Goal: Use online tool/utility: Use online tool/utility

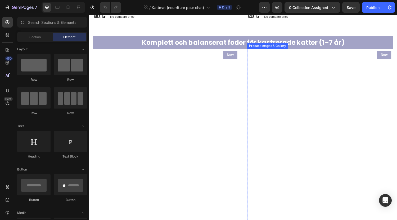
scroll to position [484, 0]
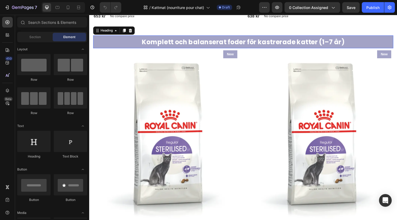
click at [129, 41] on h2 "Komplett och balanserat foder för kastrerade katter (1–7 år)" at bounding box center [248, 42] width 310 height 13
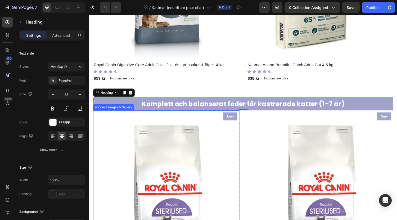
scroll to position [420, 0]
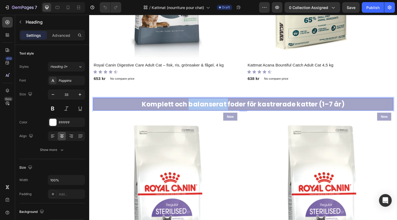
click at [196, 105] on strong "Komplett och balanserat foder för kastrerade katter (1–7 år)" at bounding box center [247, 106] width 209 height 9
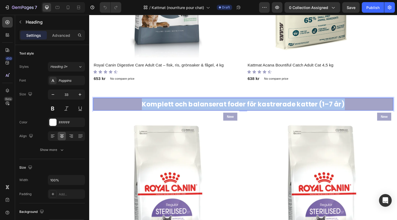
click at [196, 105] on strong "Komplett och balanserat foder för kastrerade katter (1–7 år)" at bounding box center [247, 106] width 209 height 9
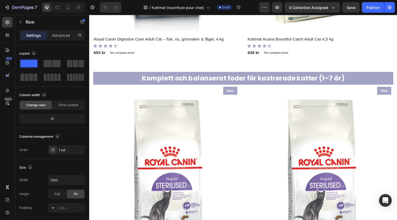
scroll to position [447, 0]
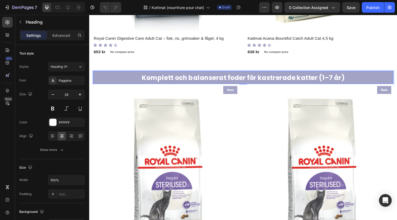
click at [191, 75] on strong "Komplett och balanserat foder för kastrerade katter (1–7 år)" at bounding box center [247, 79] width 209 height 9
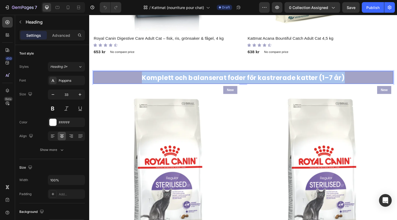
click at [191, 75] on strong "Komplett och balanserat foder för kastrerade katter (1–7 år)" at bounding box center [247, 79] width 209 height 9
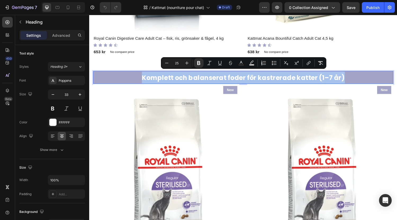
click at [110, 75] on p "Komplett och balanserat foder för kastrerade katter (1–7 år)" at bounding box center [248, 79] width 309 height 12
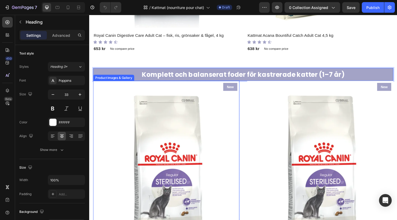
scroll to position [450, 0]
click at [392, 73] on p "Komplett och balanserat foder för kastrerade katter (1–7 år)" at bounding box center [248, 76] width 309 height 12
click at [158, 72] on strong "Komplett och balanserat foder för kastrerade katter (1–7 år)" at bounding box center [247, 76] width 209 height 9
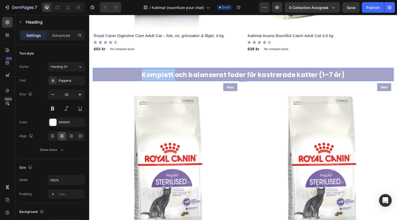
click at [158, 72] on strong "Komplett och balanserat foder för kastrerade katter (1–7 år)" at bounding box center [247, 76] width 209 height 9
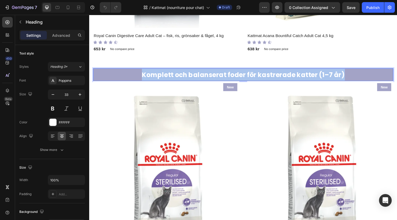
click at [158, 72] on strong "Komplett och balanserat foder för kastrerade katter (1–7 år)" at bounding box center [247, 76] width 209 height 9
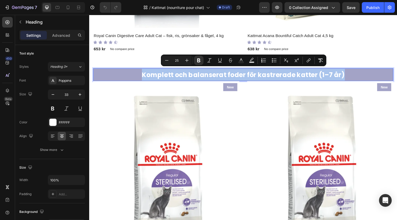
click at [97, 74] on p "Komplett och balanserat foder för kastrerade katter (1–7 år)" at bounding box center [248, 76] width 309 height 12
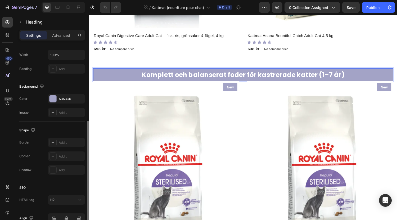
scroll to position [124, 0]
click at [55, 101] on div at bounding box center [52, 99] width 7 height 7
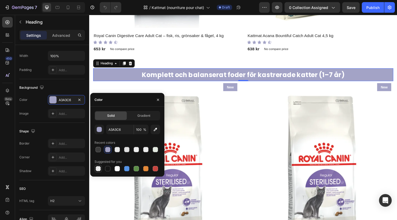
click at [96, 170] on div at bounding box center [98, 168] width 5 height 5
type input "000000"
type input "0"
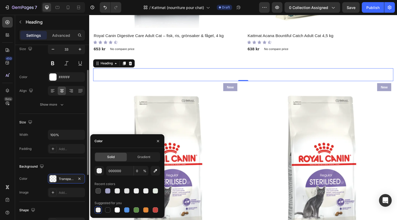
scroll to position [0, 0]
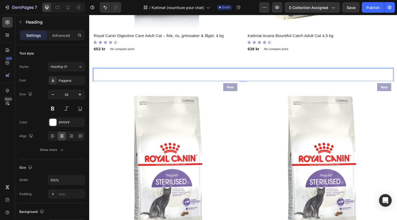
click at [161, 74] on strong "Komplett och balanserat foder för kastrerade katter (1–7 år)" at bounding box center [247, 76] width 209 height 9
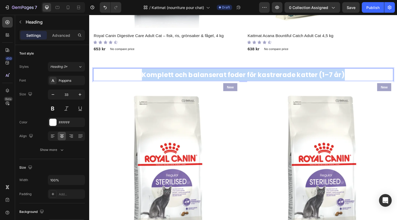
click at [161, 74] on strong "Komplett och balanserat foder för kastrerade katter (1–7 år)" at bounding box center [247, 76] width 209 height 9
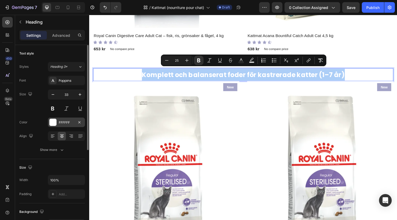
click at [54, 122] on div at bounding box center [52, 122] width 7 height 7
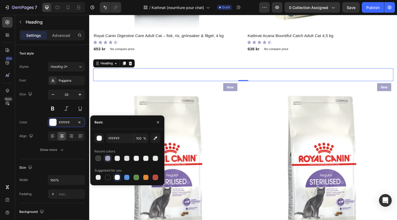
click at [109, 159] on div at bounding box center [107, 158] width 5 height 5
type input "A3A3C6"
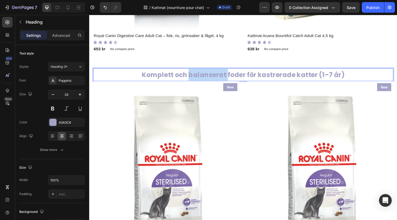
click at [218, 75] on strong "Komplett och balanserat foder för kastrerade katter (1–7 år)" at bounding box center [247, 76] width 209 height 9
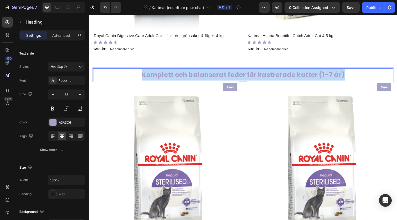
click at [218, 75] on strong "Komplett och balanserat foder för kastrerade katter (1–7 år)" at bounding box center [247, 76] width 209 height 9
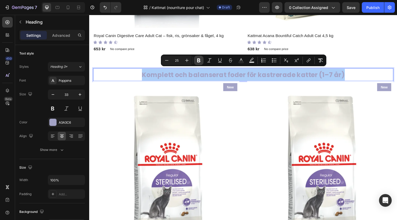
click at [200, 59] on icon "Editor contextual toolbar" at bounding box center [198, 60] width 3 height 4
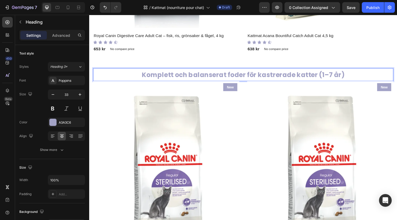
click at [203, 75] on span "Komplett och balanserat foder för kastrerade katter (1–7 år)" at bounding box center [247, 76] width 209 height 9
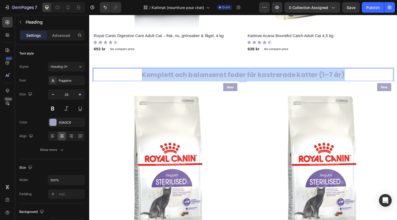
click at [203, 75] on span "Komplett och balanserat foder för kastrerade katter (1–7 år)" at bounding box center [247, 76] width 209 height 9
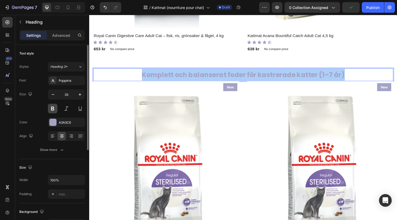
click at [56, 108] on button at bounding box center [53, 109] width 10 height 10
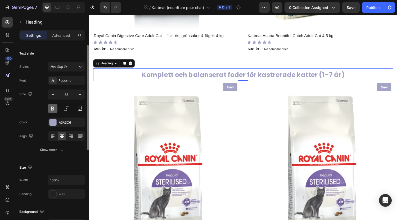
click at [56, 108] on button at bounding box center [53, 109] width 10 height 10
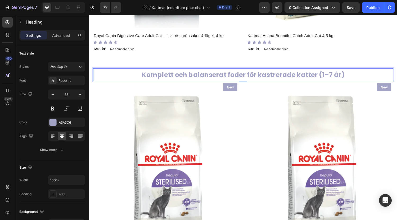
click at [137, 75] on p "Komplett och balanserat foder för kastrerade katter (1–7 år)" at bounding box center [248, 76] width 309 height 12
click at [167, 74] on span "Komplett och balanserat foder för kastrerade katter (1–7 år)" at bounding box center [247, 76] width 209 height 9
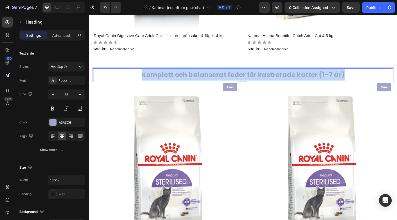
click at [167, 74] on span "Komplett och balanserat foder för kastrerade katter (1–7 år)" at bounding box center [247, 76] width 209 height 9
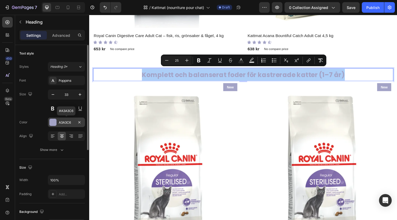
click at [55, 124] on div at bounding box center [52, 122] width 7 height 7
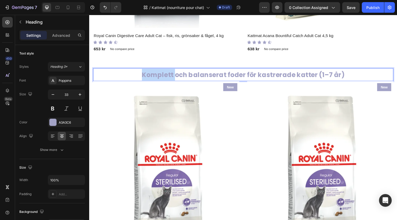
click at [174, 76] on span "Komplett och balanserat foder för kastrerade katter (1–7 år)" at bounding box center [247, 76] width 209 height 9
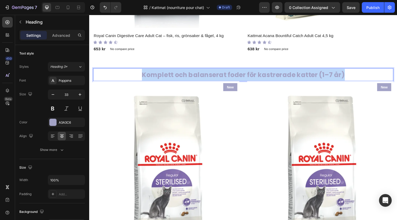
click at [174, 76] on span "Komplett och balanserat foder för kastrerade katter (1–7 år)" at bounding box center [247, 76] width 209 height 9
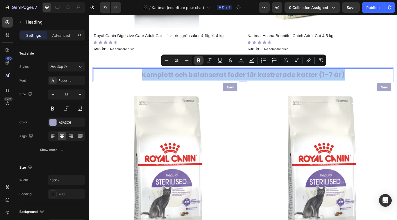
click at [200, 61] on icon "Editor contextual toolbar" at bounding box center [198, 60] width 5 height 5
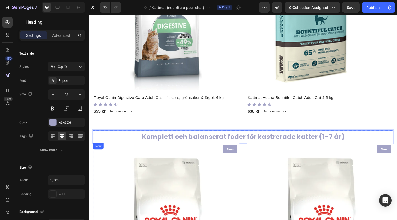
scroll to position [393, 0]
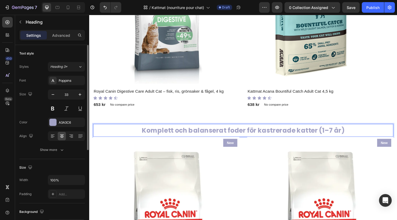
click at [78, 72] on div "Styles Heading 3* Font Poppins Size 33 Color A3A3C6 Align Show more" at bounding box center [52, 108] width 66 height 93
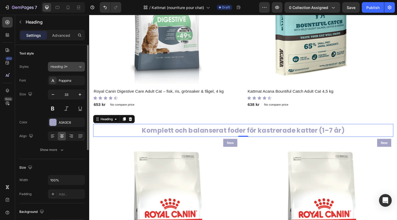
click at [79, 66] on icon at bounding box center [80, 66] width 4 height 5
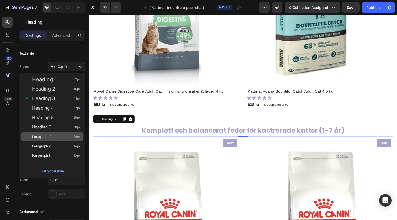
click at [51, 135] on span "Paragraph 1" at bounding box center [41, 136] width 19 height 5
type input "16"
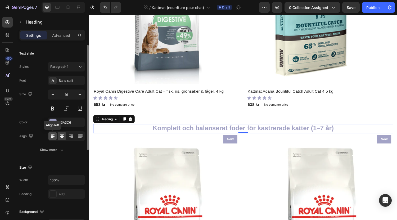
click at [54, 136] on icon at bounding box center [52, 135] width 5 height 5
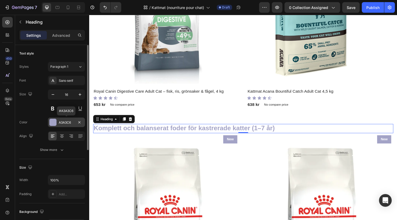
click at [52, 121] on div at bounding box center [52, 122] width 7 height 7
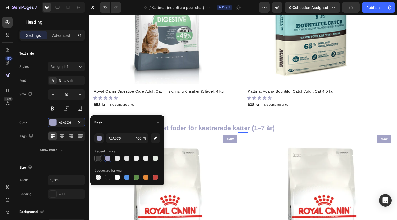
click at [99, 158] on div at bounding box center [98, 158] width 5 height 5
type input "3B3B3B"
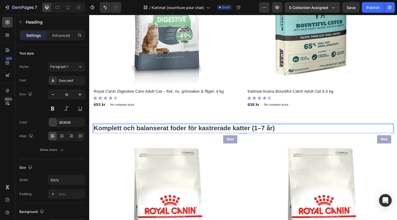
click at [290, 130] on p "Komplett och balanserat foder för kastrerade katter (1–7 år)" at bounding box center [248, 132] width 309 height 9
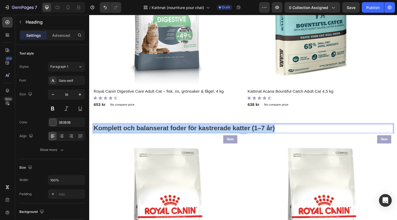
click at [290, 130] on p "Komplett och balanserat foder för kastrerade katter (1–7 år)" at bounding box center [248, 132] width 309 height 9
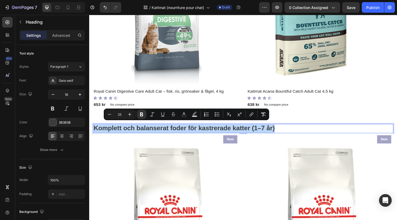
click at [290, 130] on p "Komplett och balanserat foder för kastrerade katter (1–7 år)" at bounding box center [248, 132] width 309 height 9
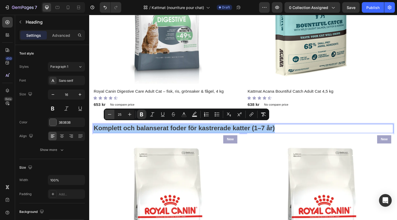
click at [113, 114] on button "Minus" at bounding box center [110, 115] width 10 height 10
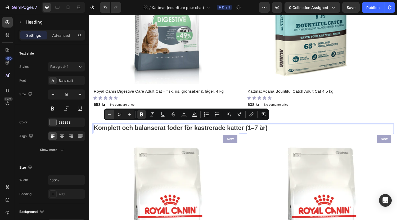
click at [113, 114] on button "Minus" at bounding box center [110, 115] width 10 height 10
click at [110, 114] on icon "Editor contextual toolbar" at bounding box center [109, 114] width 5 height 5
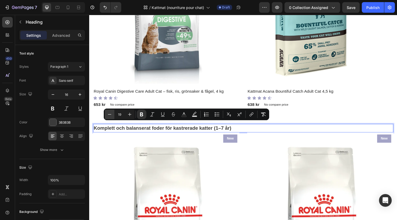
click at [110, 114] on icon "Editor contextual toolbar" at bounding box center [109, 114] width 5 height 5
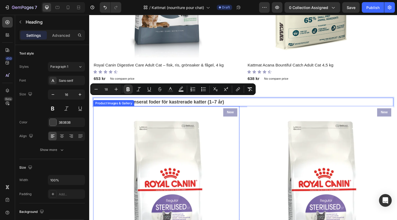
scroll to position [420, 0]
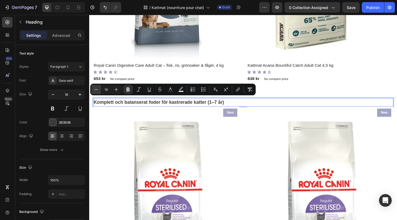
click at [95, 91] on icon "Editor contextual toolbar" at bounding box center [95, 89] width 5 height 5
type input "14"
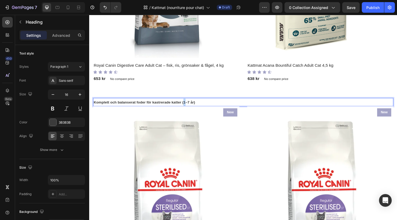
click at [187, 103] on strong "Komplett och balanserat foder för kastrerade katter (1–7 år)" at bounding box center [146, 105] width 105 height 4
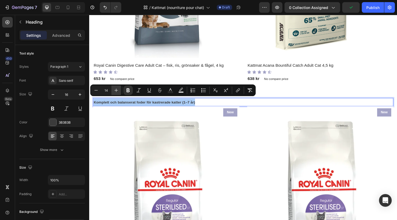
click at [114, 90] on icon "Editor contextual toolbar" at bounding box center [116, 90] width 5 height 5
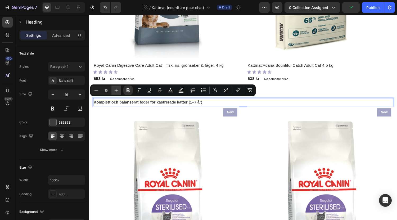
click at [114, 90] on icon "Editor contextual toolbar" at bounding box center [116, 90] width 5 height 5
type input "18"
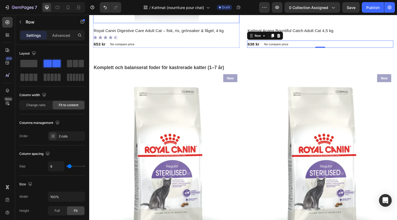
scroll to position [349, 0]
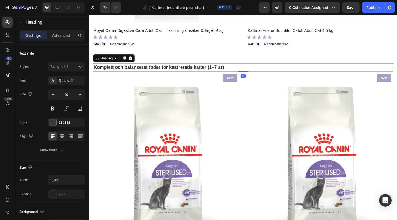
click at [177, 67] on strong "Komplett och balanserat foder för kastrerade katter (1–7 år)" at bounding box center [161, 68] width 134 height 5
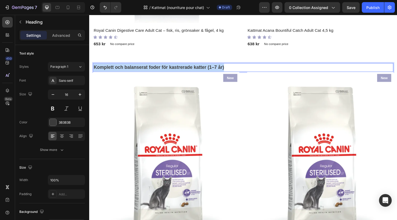
click at [177, 67] on strong "Komplett och balanserat foder för kastrerade katter (1–7 år)" at bounding box center [161, 68] width 134 height 5
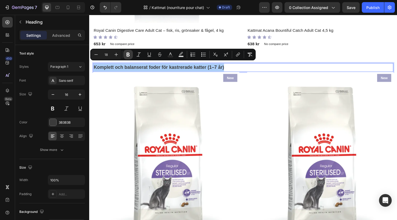
click at [127, 56] on icon "Editor contextual toolbar" at bounding box center [128, 55] width 3 height 4
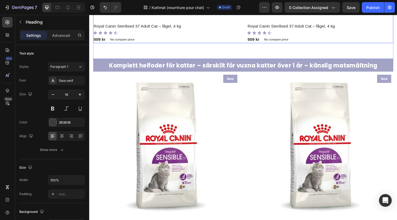
scroll to position [593, 0]
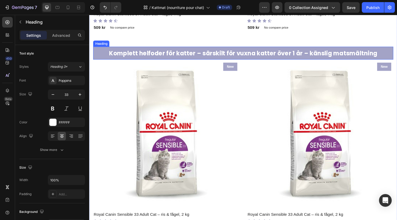
click at [213, 54] on strong "Komplett helfoder för katter – särskilt för vuxna katter över 1 år – känslig ma…" at bounding box center [248, 54] width 277 height 8
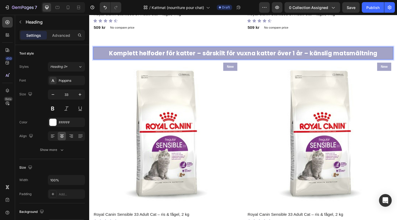
click at [102, 53] on p "Komplett helfoder för katter – särskilt för vuxna katter över 1 år – känslig ma…" at bounding box center [248, 54] width 309 height 12
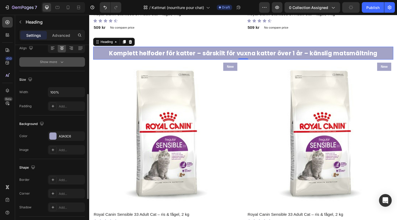
scroll to position [88, 0]
click at [56, 136] on div at bounding box center [52, 135] width 7 height 7
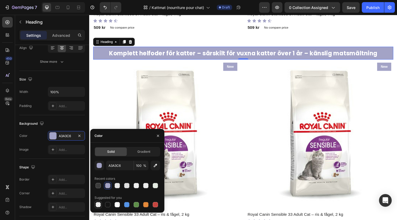
click at [101, 206] on div at bounding box center [98, 204] width 5 height 5
type input "000000"
type input "0"
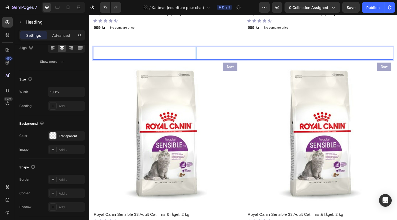
click at [196, 50] on strong "Komplett helfoder för katter – särskilt för vuxna katter över 1 år – känslig ma…" at bounding box center [248, 54] width 277 height 8
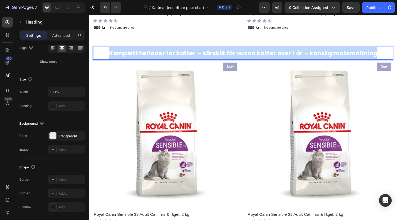
click at [196, 50] on strong "Komplett helfoder för katter – särskilt för vuxna katter över 1 år – känslig ma…" at bounding box center [248, 54] width 277 height 8
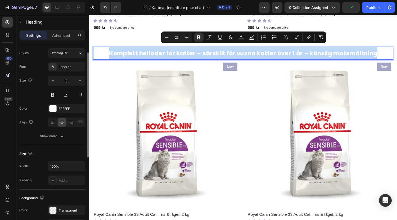
scroll to position [4, 0]
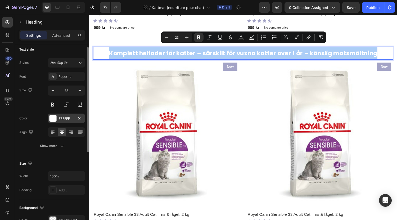
click at [54, 118] on div at bounding box center [52, 118] width 7 height 7
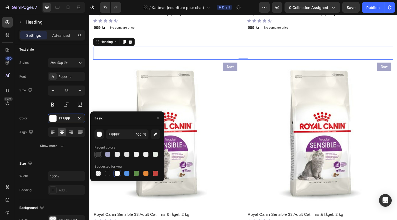
click at [98, 152] on div at bounding box center [98, 154] width 5 height 5
type input "3B3B3B"
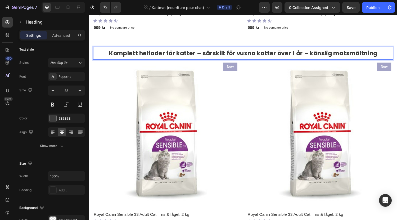
click at [107, 54] on p "Komplett helfoder för katter – särskilt för vuxna katter över 1 år – känslig ma…" at bounding box center [248, 54] width 309 height 12
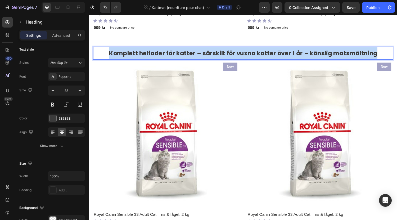
click at [107, 54] on p "Komplett helfoder för katter – särskilt för vuxna katter över 1 år – känslig ma…" at bounding box center [248, 54] width 309 height 12
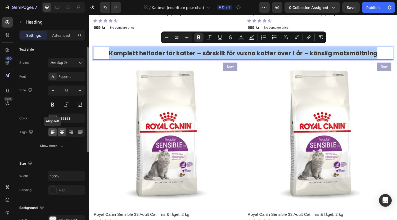
click at [52, 132] on icon at bounding box center [53, 132] width 4 height 1
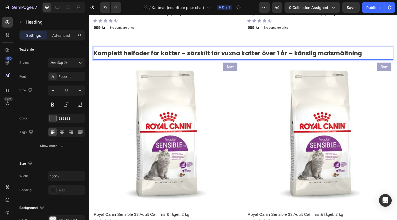
click at [156, 50] on strong "Komplett helfoder för katter – särskilt för vuxna katter över 1 år – känslig ma…" at bounding box center [232, 54] width 277 height 8
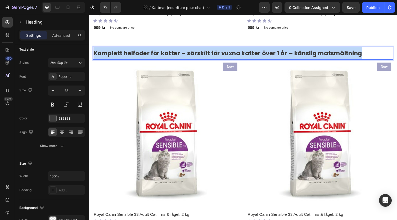
click at [156, 50] on strong "Komplett helfoder för katter – särskilt för vuxna katter över 1 år – känslig ma…" at bounding box center [232, 54] width 277 height 8
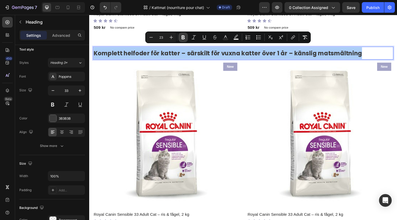
click at [182, 39] on icon "Editor contextual toolbar" at bounding box center [183, 37] width 5 height 5
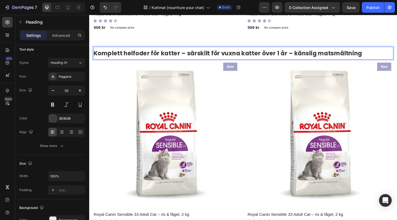
click at [138, 52] on span "Komplett helfoder för katter – särskilt för vuxna katter över 1 år – känslig ma…" at bounding box center [232, 54] width 277 height 8
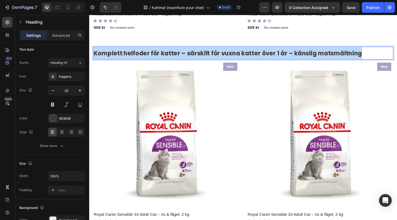
click at [138, 52] on span "Komplett helfoder för katter – särskilt för vuxna katter över 1 år – känslig ma…" at bounding box center [232, 54] width 277 height 8
click at [156, 48] on p "Komplett helfoder för katter – särskilt för vuxna katter över 1 år – känslig ma…" at bounding box center [248, 54] width 309 height 12
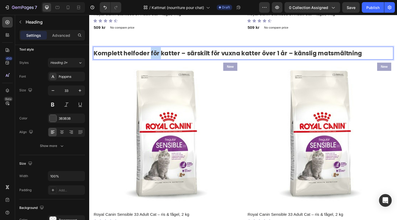
click at [156, 48] on p "Komplett helfoder för katter – särskilt för vuxna katter över 1 år – känslig ma…" at bounding box center [248, 54] width 309 height 12
click at [170, 51] on span "Komplett helfoder för katter – särskilt för vuxna katter över 1 år – känslig ma…" at bounding box center [232, 54] width 277 height 8
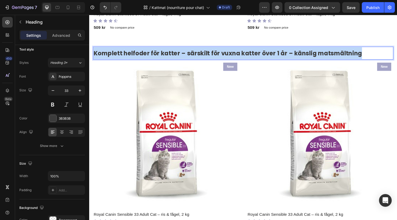
click at [170, 51] on span "Komplett helfoder för katter – särskilt för vuxna katter över 1 år – känslig ma…" at bounding box center [232, 54] width 277 height 8
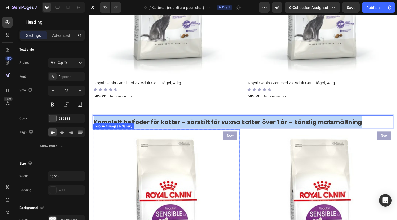
scroll to position [522, 0]
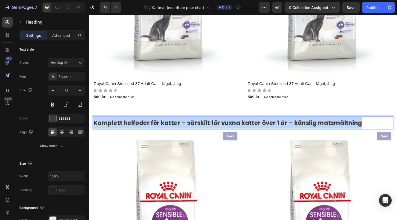
click at [128, 122] on span "Komplett helfoder för katter – särskilt för vuxna katter över 1 år – känslig ma…" at bounding box center [232, 126] width 277 height 8
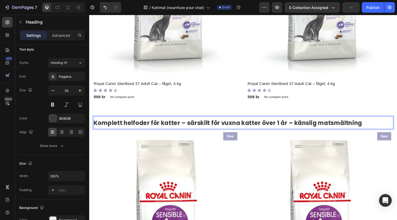
click at [96, 122] on span "Komplett helfoder för katter – särskilt för vuxna katter över 1 år – känslig ma…" at bounding box center [232, 126] width 277 height 8
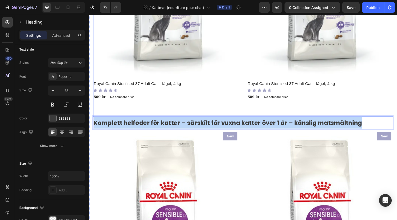
drag, startPoint x: 96, startPoint y: 120, endPoint x: 372, endPoint y: 110, distance: 276.5
click at [330, 122] on span "Komplett helfoder för katter – särskilt för vuxna katter över 1 år – känslig ma…" at bounding box center [232, 126] width 277 height 8
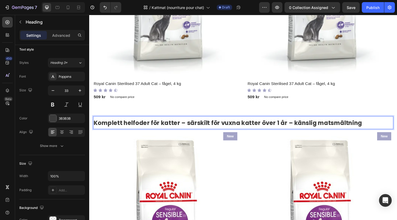
click at [331, 122] on span "Komplett helfoder för katter – särskilt för vuxna katter över 1 år – känslig ma…" at bounding box center [232, 126] width 277 height 8
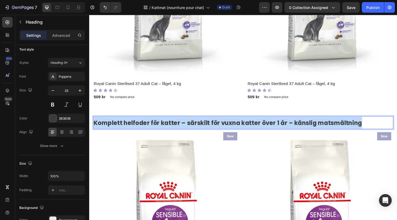
click at [331, 122] on span "Komplett helfoder för katter – särskilt för vuxna katter över 1 år – känslig ma…" at bounding box center [232, 126] width 277 height 8
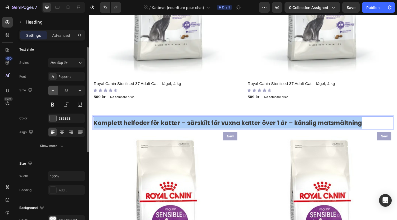
click at [55, 91] on icon "button" at bounding box center [52, 90] width 5 height 5
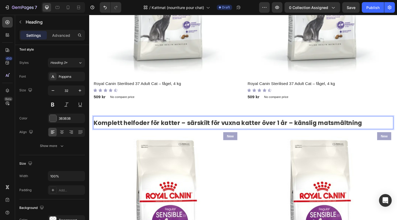
click at [164, 122] on span "Komplett helfoder för katter – särskilt för vuxna katter över 1 år – känslig ma…" at bounding box center [232, 126] width 277 height 8
click at [150, 122] on span "Komplett helfoder för katter – särskilt för vuxna katter över 1 år – känslig ma…" at bounding box center [232, 126] width 277 height 8
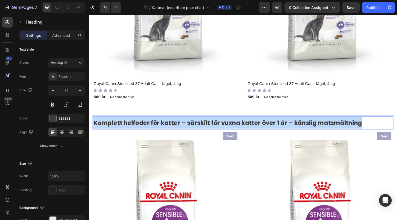
click at [150, 122] on span "Komplett helfoder för katter – särskilt för vuxna katter över 1 år – känslig ma…" at bounding box center [232, 126] width 277 height 8
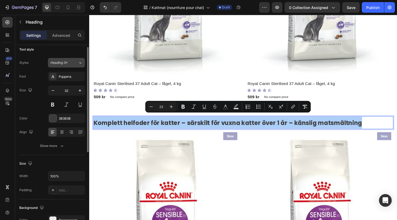
click at [83, 64] on button "Heading 3*" at bounding box center [66, 63] width 37 height 10
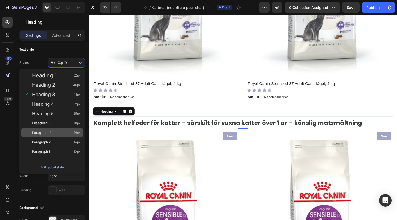
click at [53, 130] on div "Paragraph 1 16px" at bounding box center [56, 132] width 49 height 5
type input "16"
